Goal: Submit feedback/report problem

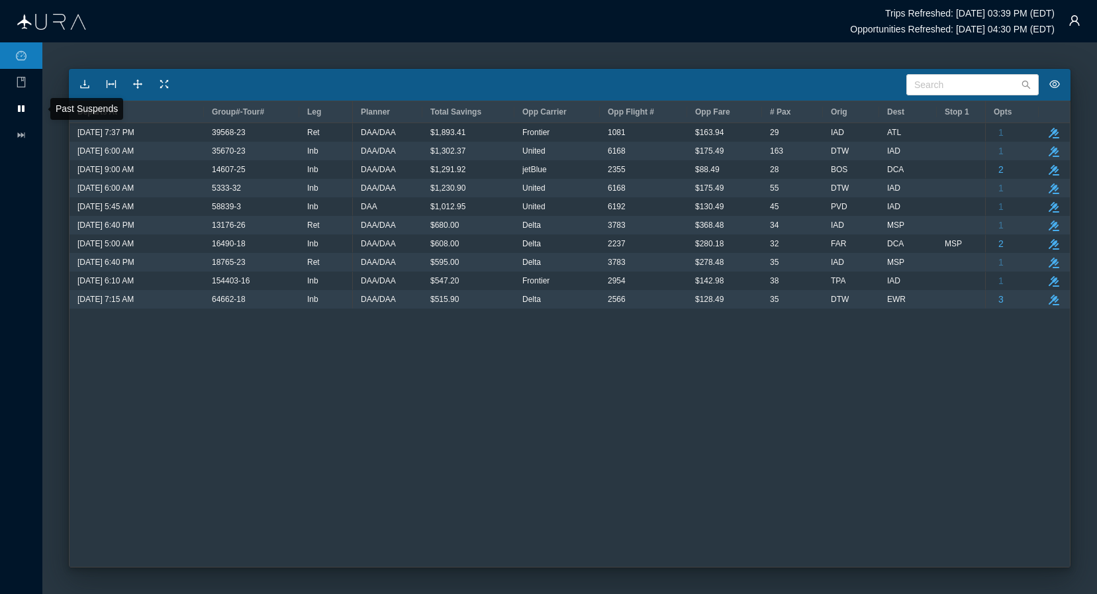
click at [22, 111] on icon at bounding box center [21, 108] width 7 height 7
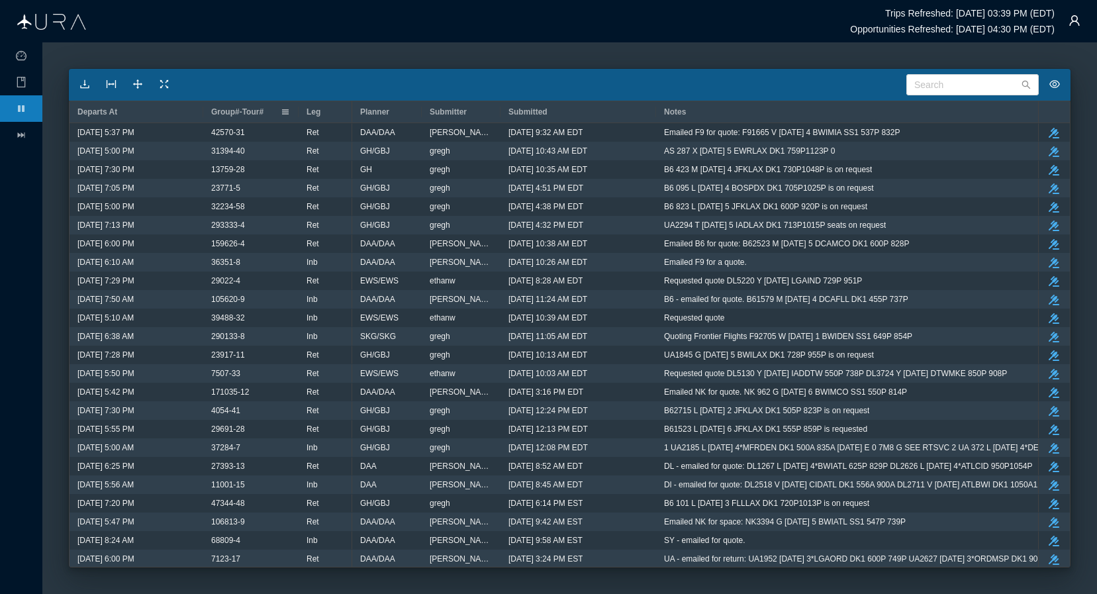
click at [232, 111] on span "Group#-Tour#" at bounding box center [237, 111] width 52 height 9
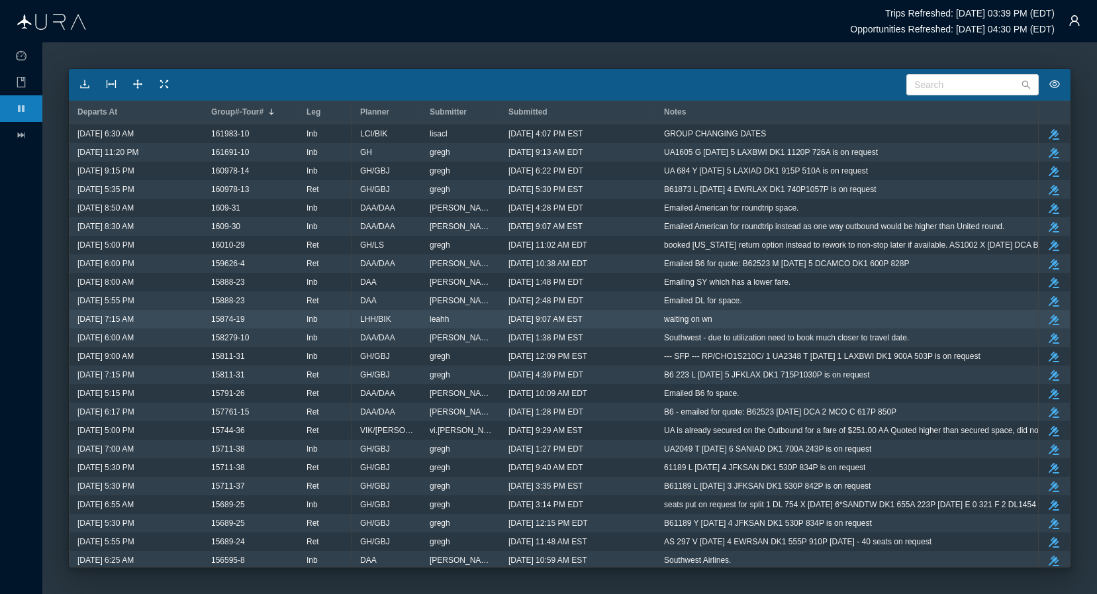
scroll to position [9234, 0]
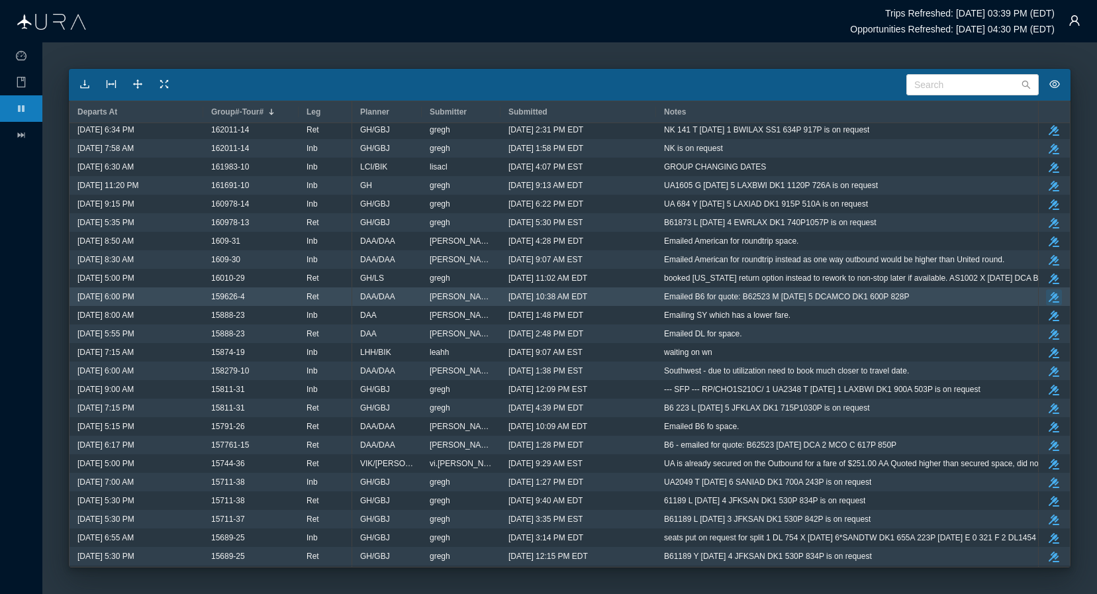
click at [1057, 296] on icon "button" at bounding box center [1054, 297] width 11 height 11
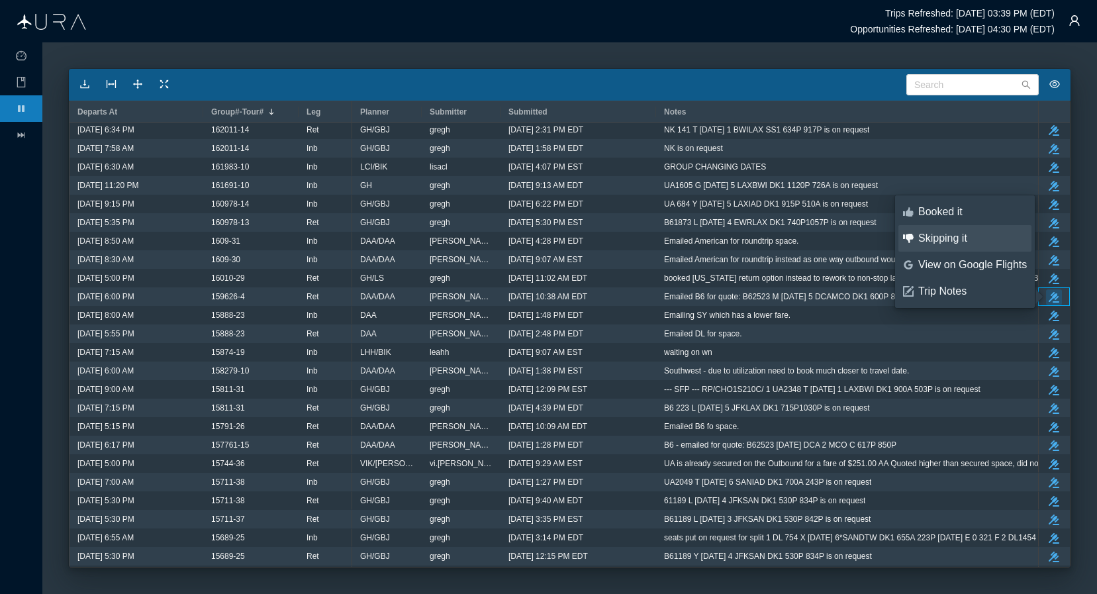
click at [931, 236] on div "Skipping it" at bounding box center [972, 238] width 109 height 15
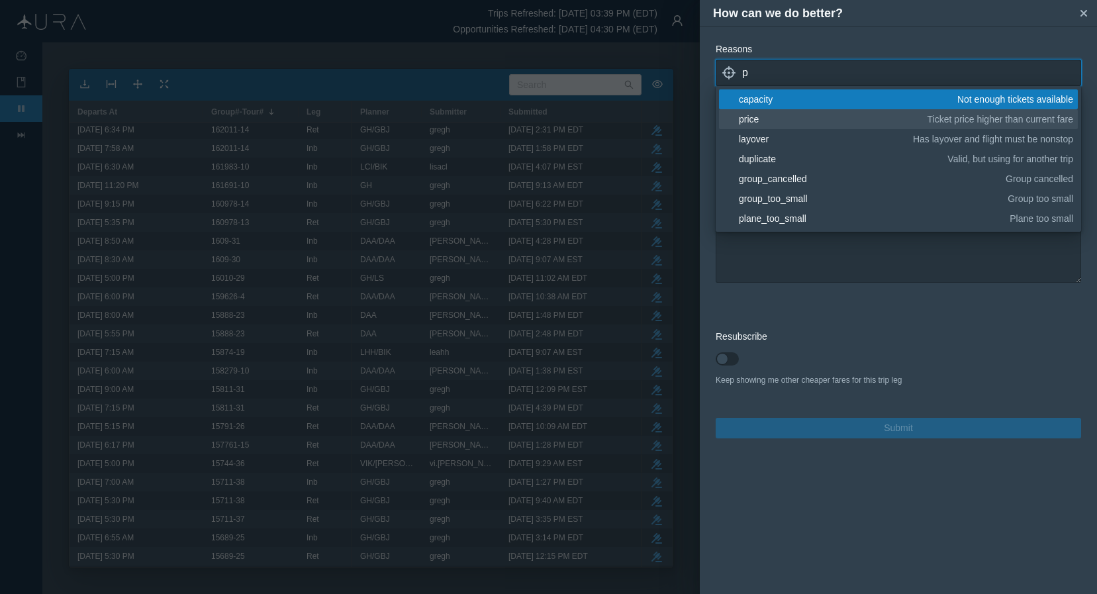
type input "p"
click at [767, 121] on div "price" at bounding box center [831, 119] width 184 height 13
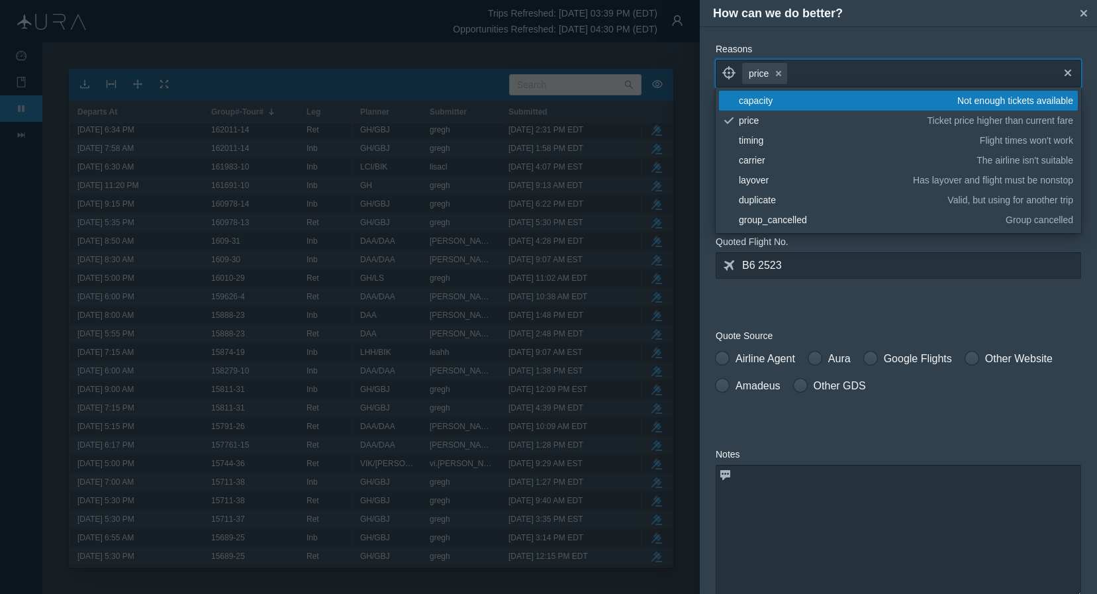
click at [929, 310] on form "Reasons locate price small-cross cross blank capacity Not enough tickets availa…" at bounding box center [898, 397] width 365 height 710
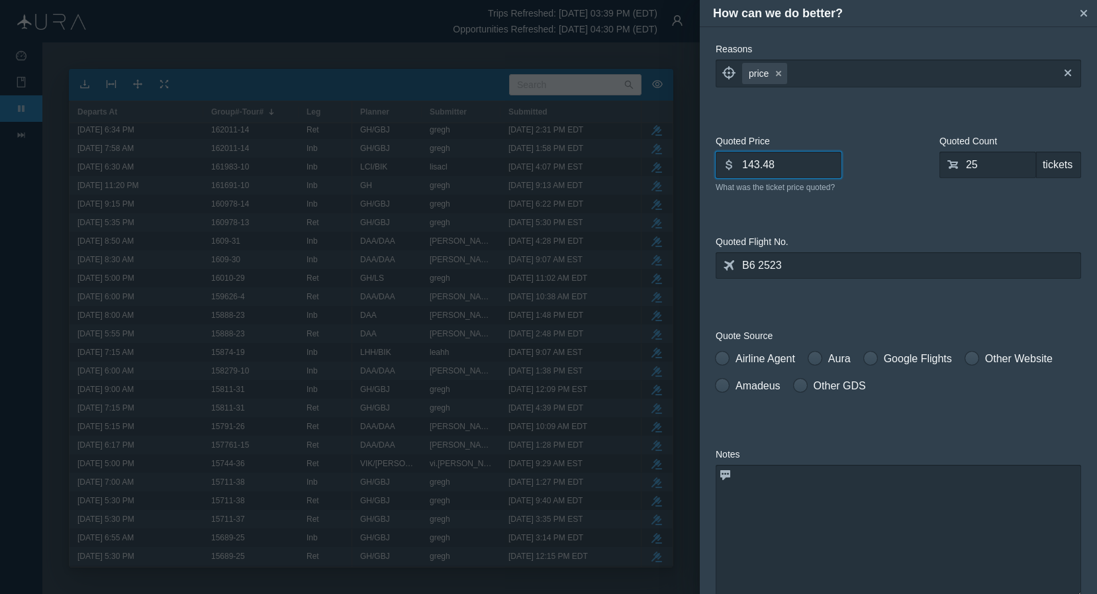
drag, startPoint x: 812, startPoint y: 161, endPoint x: 642, endPoint y: 171, distance: 169.8
click at [642, 171] on div "How can we do better? small-cross Reasons locate price small-cross cross What m…" at bounding box center [548, 297] width 1097 height 594
type input "1"
type input "384.03"
click at [862, 316] on form "Reasons locate price small-cross cross What makes this opportunity a no-go? Quo…" at bounding box center [898, 397] width 365 height 710
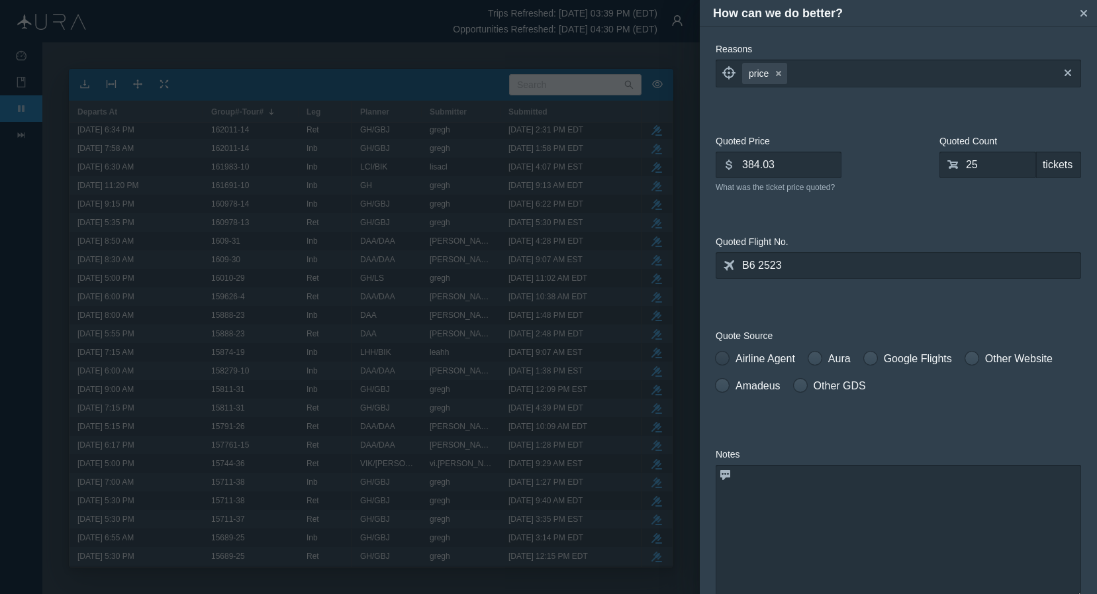
click at [726, 357] on span at bounding box center [722, 358] width 13 height 13
click at [725, 357] on input "Airline Agent" at bounding box center [720, 355] width 9 height 9
radio input "true"
click at [782, 502] on textarea at bounding box center [898, 531] width 365 height 132
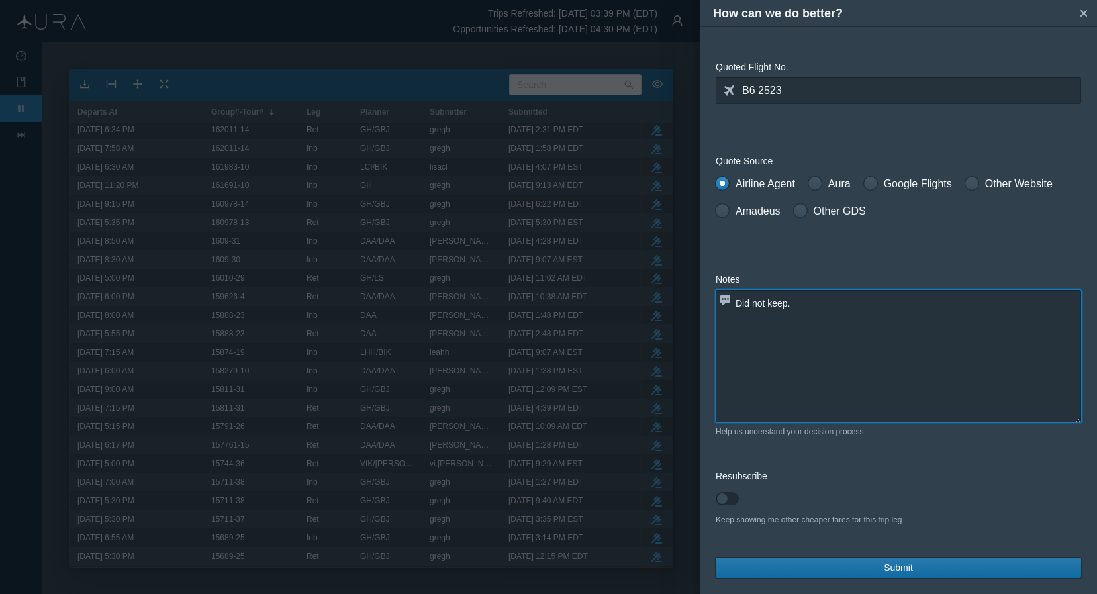
type textarea "Did not keep."
click at [898, 568] on span "Submit" at bounding box center [898, 568] width 29 height 14
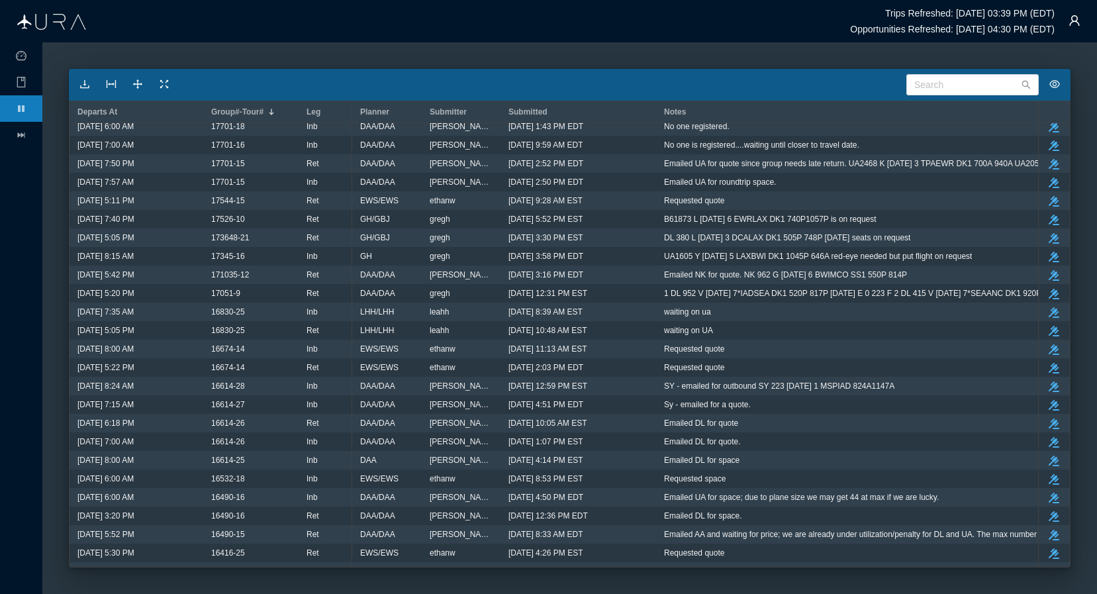
scroll to position [8768, 0]
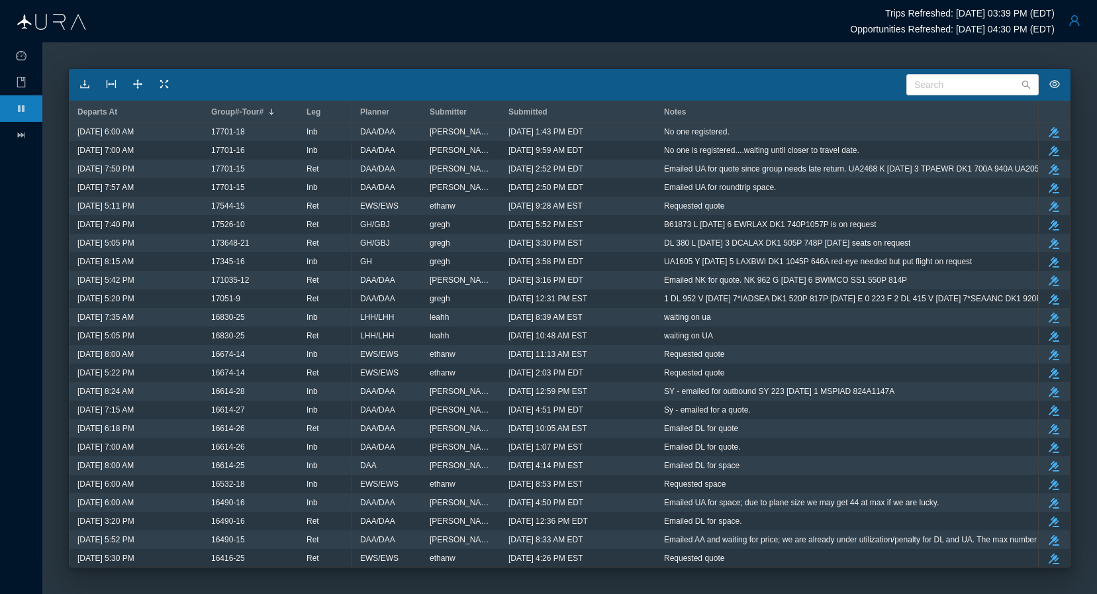
click at [1073, 23] on button "button" at bounding box center [1074, 20] width 26 height 26
click at [1025, 105] on div "Logout" at bounding box center [1042, 102] width 88 height 15
